Goal: Check status

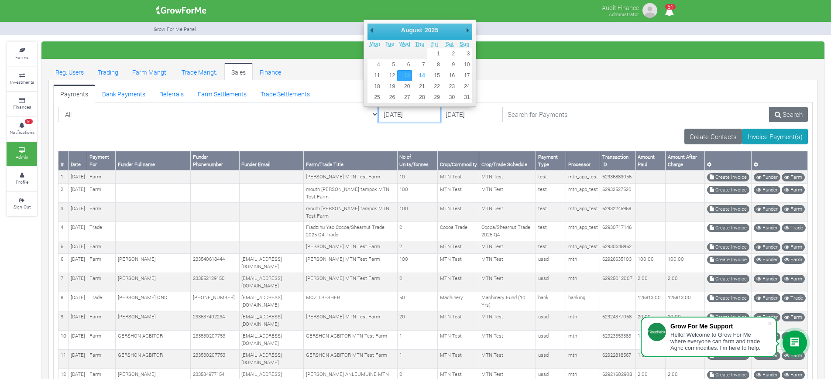
click at [378, 115] on input "[DATE]" at bounding box center [409, 115] width 62 height 16
type input "[DATE]"
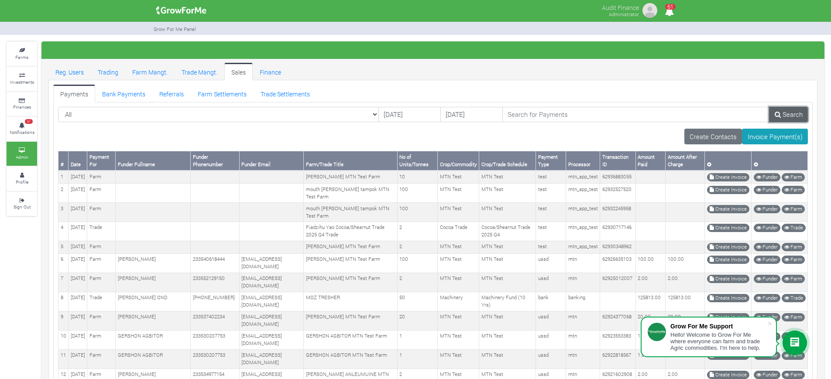
click at [784, 116] on link "Search" at bounding box center [788, 115] width 39 height 16
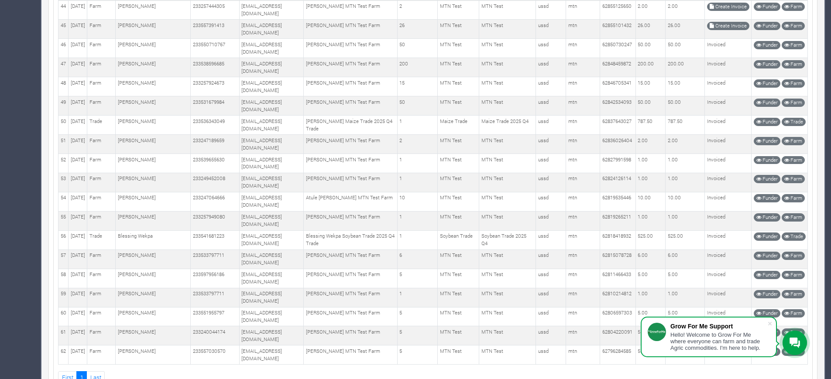
scroll to position [1027, 0]
